Goal: Task Accomplishment & Management: Manage account settings

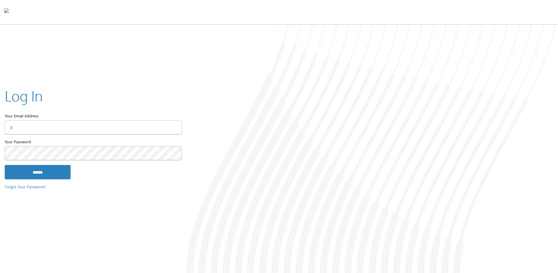
type input "**********"
click at [48, 169] on input "******" at bounding box center [38, 172] width 66 height 14
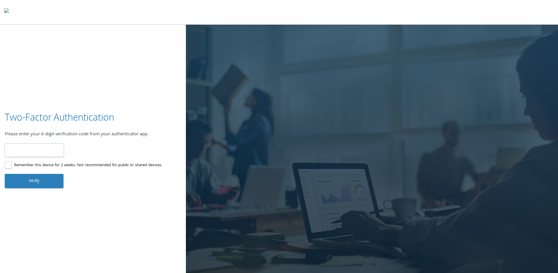
click at [42, 152] on input "number" at bounding box center [34, 150] width 59 height 14
type input "******"
